Goal: Navigation & Orientation: Go to known website

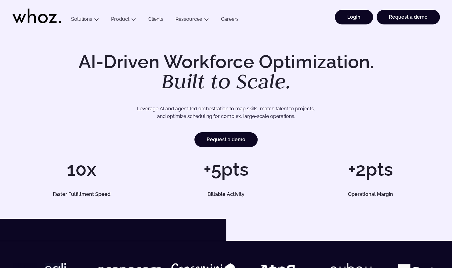
drag, startPoint x: 349, startPoint y: 30, endPoint x: 345, endPoint y: 13, distance: 17.9
click at [349, 30] on li "Login" at bounding box center [352, 20] width 42 height 21
click at [345, 13] on link "Login" at bounding box center [354, 17] width 38 height 15
click at [362, 17] on link "Login" at bounding box center [354, 17] width 38 height 15
